Goal: Transaction & Acquisition: Purchase product/service

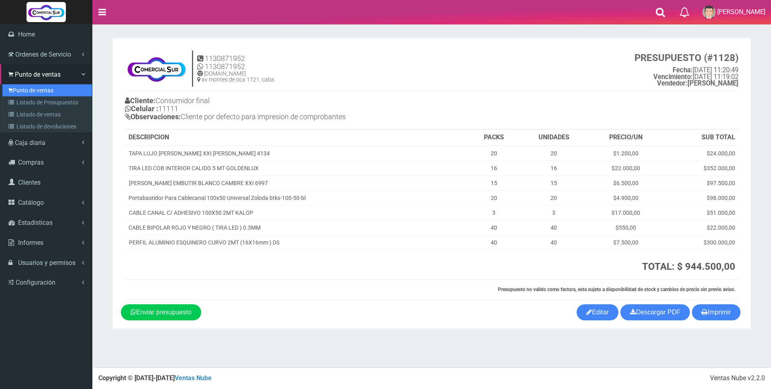
click at [27, 89] on link "Punto de ventas" at bounding box center [47, 90] width 90 height 12
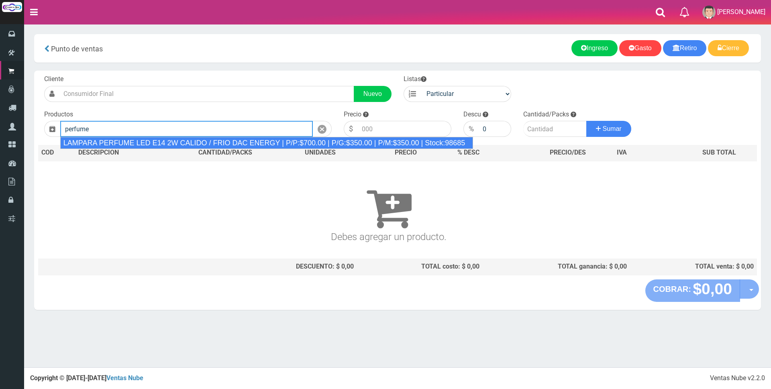
click at [386, 146] on div "LAMPARA PERFUME LED E14 2W CALIDO / FRIO DAC ENERGY | P/P:$700.00 | P/G:$350.00…" at bounding box center [266, 143] width 413 height 12
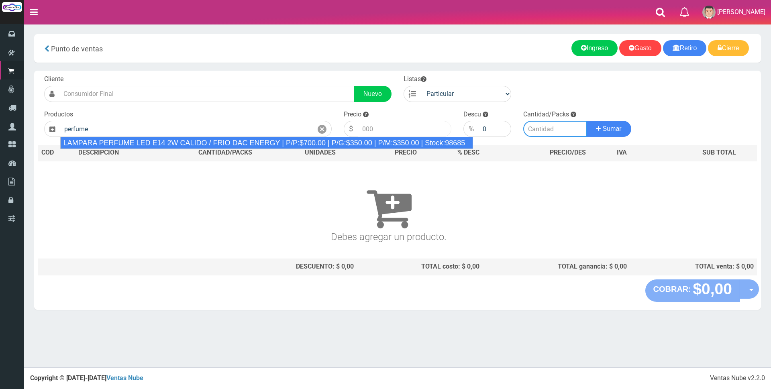
type input "LAMPARA PERFUME LED E14 2W CALIDO / FRIO DAC ENERGY | P/P:$700.00 | P/G:$350.00…"
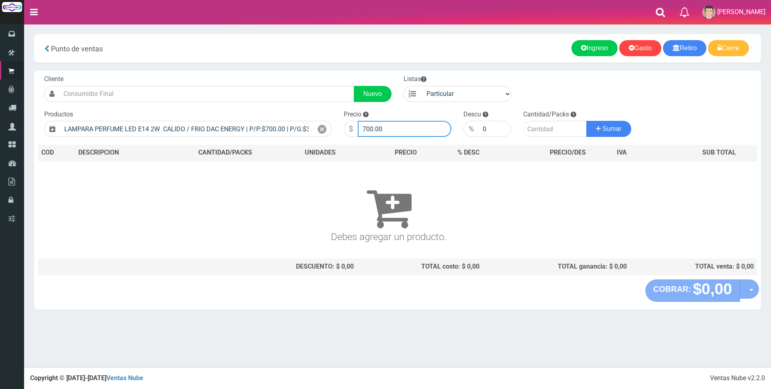
click at [386, 123] on input "700.00" at bounding box center [405, 129] width 94 height 16
type input "7"
type input "3000"
click at [535, 131] on input "number" at bounding box center [554, 129] width 63 height 16
type input "1"
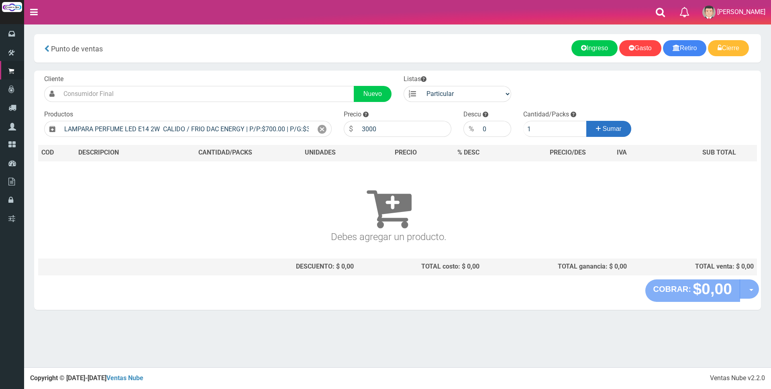
click at [603, 130] on span "Sumar" at bounding box center [612, 128] width 19 height 7
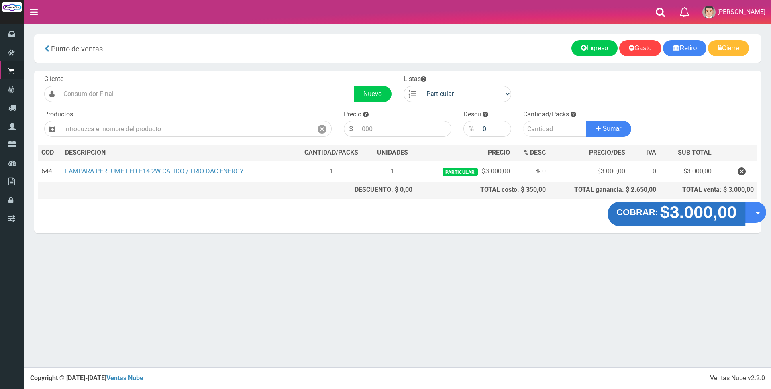
click at [669, 211] on strong "$3.000,00" at bounding box center [698, 212] width 77 height 19
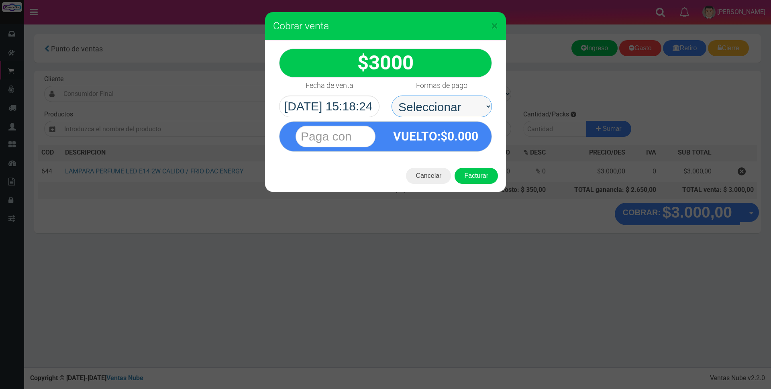
click at [421, 104] on select "Seleccionar Efectivo Tarjeta de Crédito Depósito Débito" at bounding box center [442, 107] width 100 height 22
select select "Tarjeta de Crédito"
click at [392, 96] on select "Seleccionar Efectivo Tarjeta de Crédito Depósito Débito" at bounding box center [442, 107] width 100 height 22
click at [367, 136] on input "text" at bounding box center [336, 137] width 80 height 22
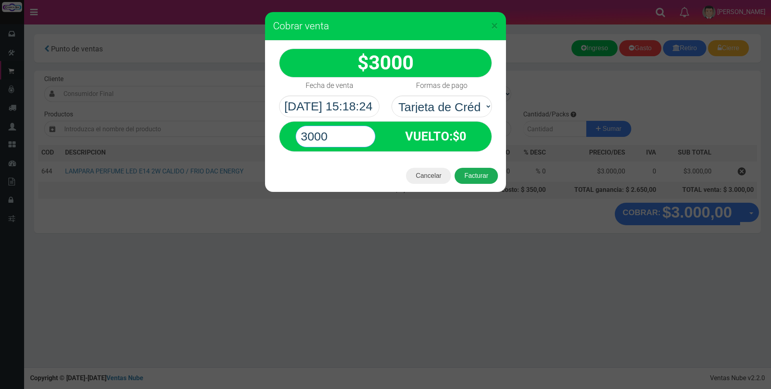
type input "3000"
click at [475, 176] on button "Facturar" at bounding box center [476, 176] width 43 height 16
